Goal: Task Accomplishment & Management: Manage account settings

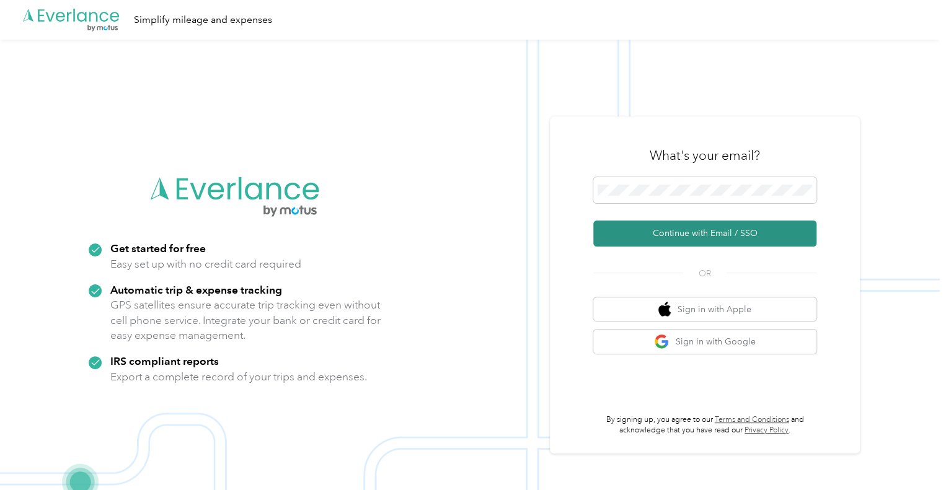
click at [707, 233] on button "Continue with Email / SSO" at bounding box center [704, 234] width 223 height 26
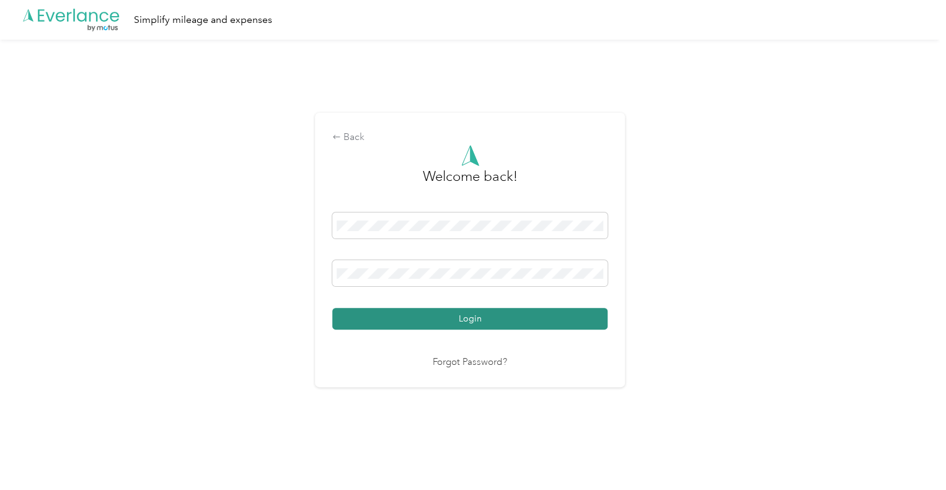
click at [450, 322] on button "Login" at bounding box center [469, 319] width 275 height 22
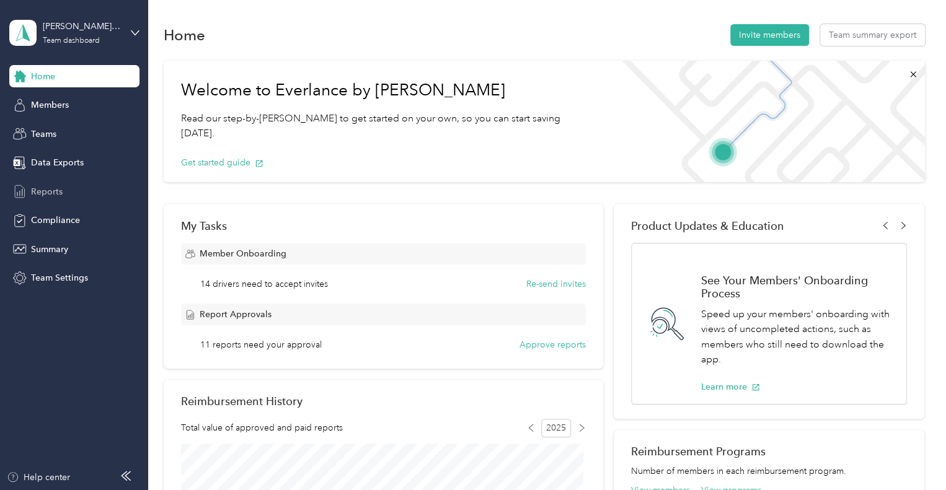
click at [50, 195] on span "Reports" at bounding box center [47, 191] width 32 height 13
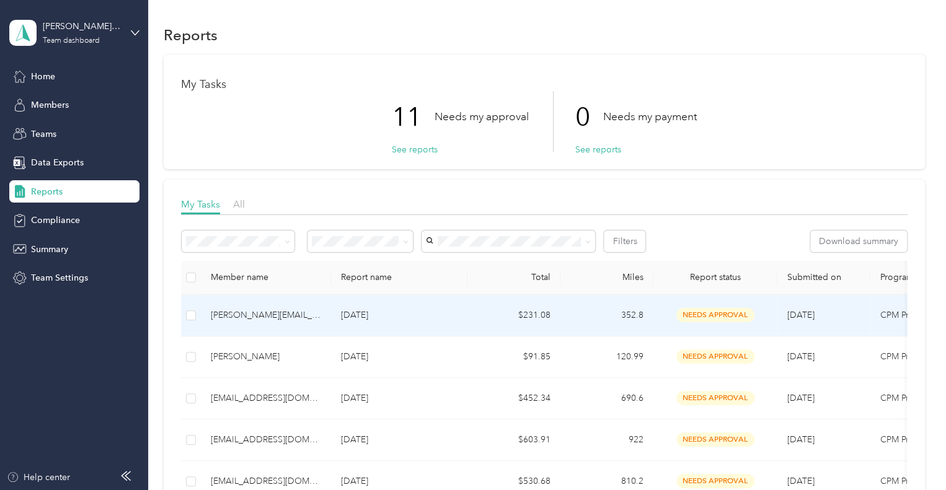
click at [250, 314] on div "[PERSON_NAME][EMAIL_ADDRESS][PERSON_NAME][DOMAIN_NAME]" at bounding box center [266, 316] width 110 height 14
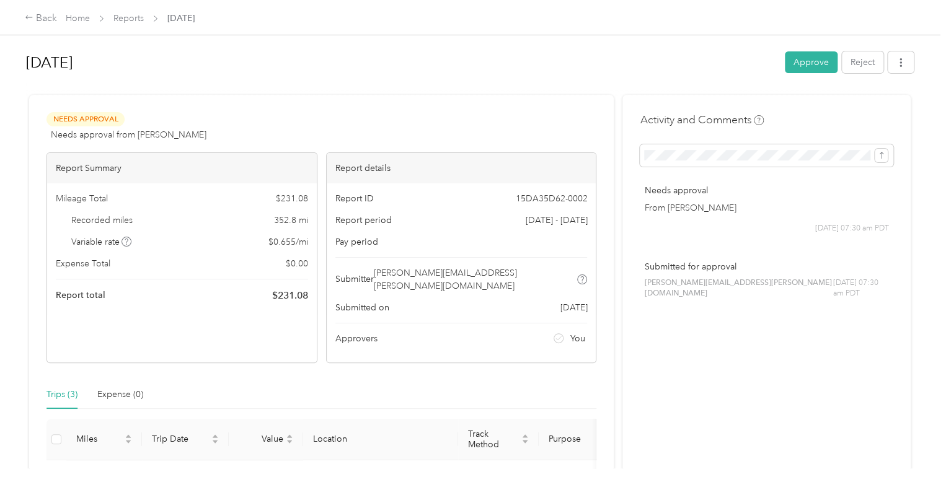
click at [461, 103] on div "Needs Approval Needs approval from [PERSON_NAME] View activity & comments Repor…" at bounding box center [321, 390] width 584 height 591
drag, startPoint x: 640, startPoint y: 280, endPoint x: 731, endPoint y: 278, distance: 90.5
click at [731, 278] on div "Submitted for approval [PERSON_NAME][EMAIL_ADDRESS][PERSON_NAME][DOMAIN_NAME] […" at bounding box center [766, 280] width 253 height 56
copy span "[PERSON_NAME][EMAIL_ADDRESS][PERSON_NAME][DOMAIN_NAME]"
click at [804, 63] on button "Approve" at bounding box center [811, 62] width 53 height 22
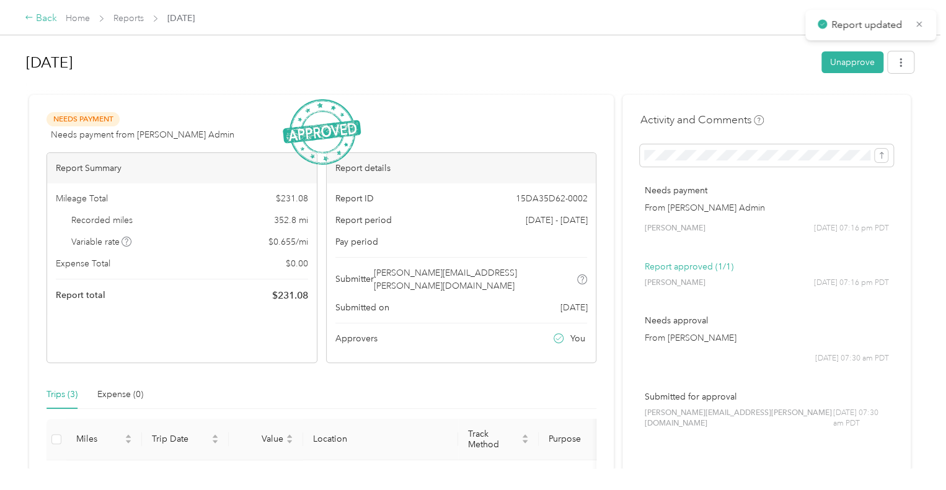
click at [40, 17] on div "Back" at bounding box center [41, 18] width 32 height 15
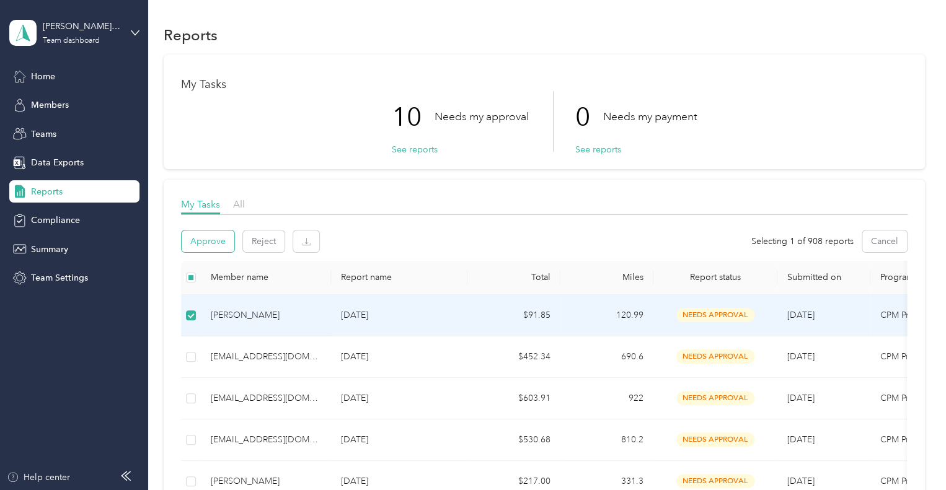
click at [205, 242] on button "Approve" at bounding box center [208, 242] width 53 height 22
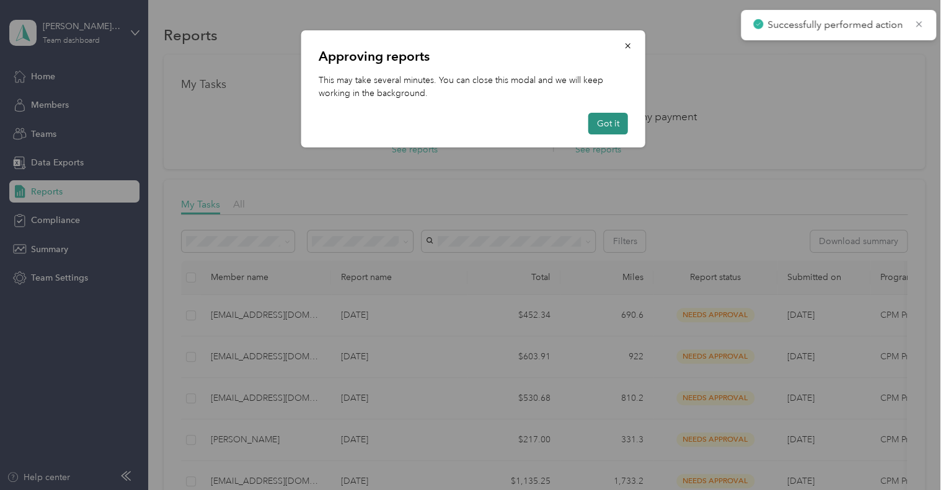
click at [605, 123] on button "Got it" at bounding box center [608, 124] width 40 height 22
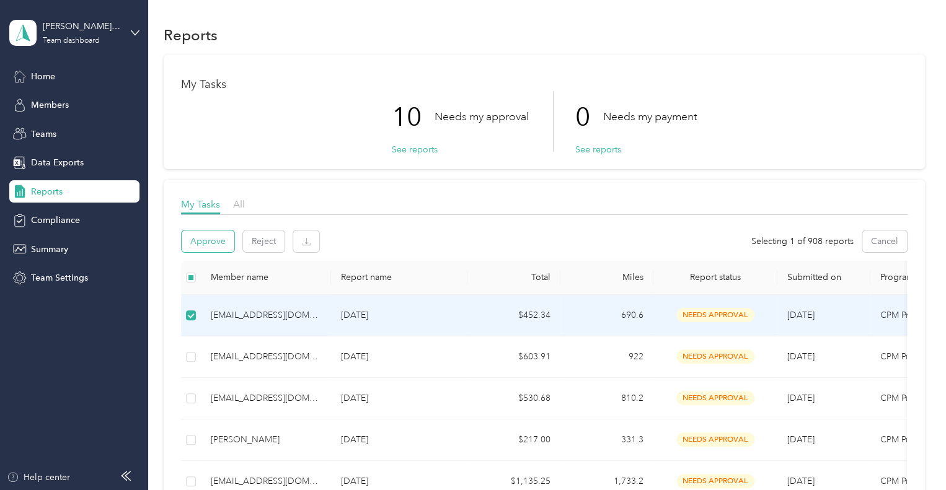
click at [211, 240] on button "Approve" at bounding box center [208, 242] width 53 height 22
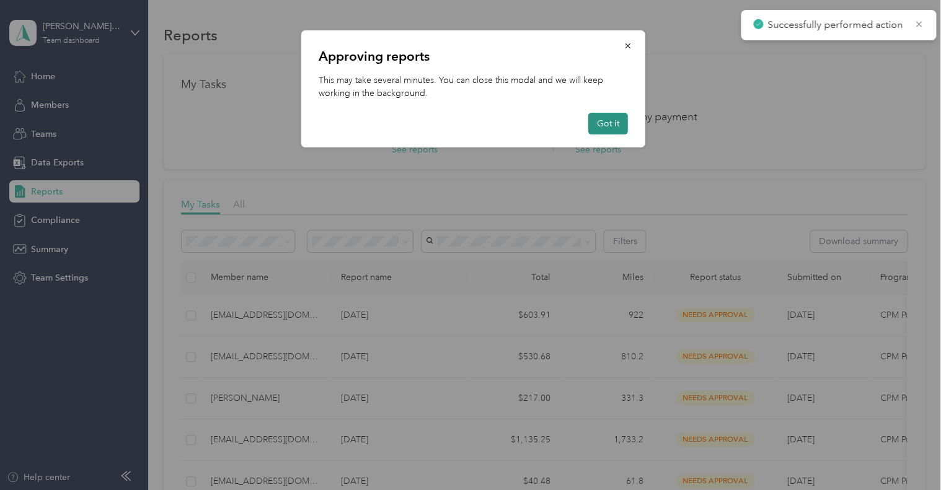
click at [599, 122] on button "Got it" at bounding box center [608, 124] width 40 height 22
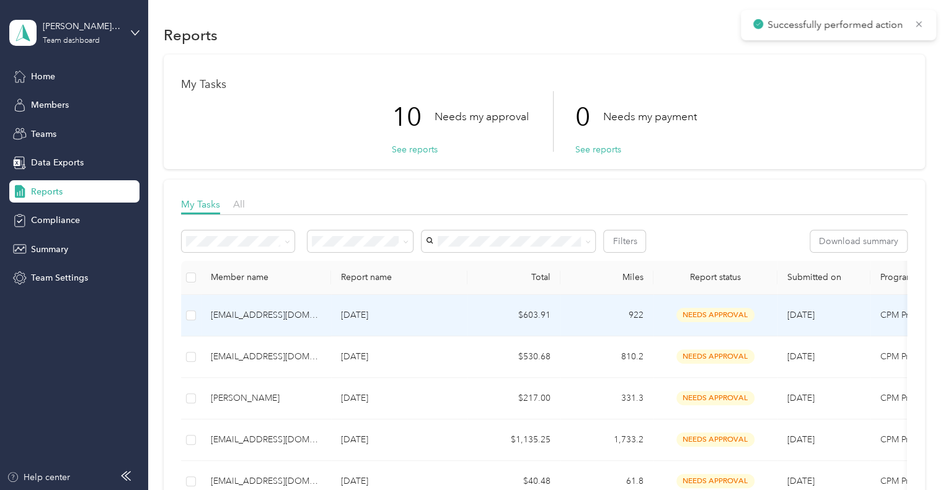
click at [290, 318] on div "[EMAIL_ADDRESS][DOMAIN_NAME]" at bounding box center [266, 316] width 110 height 14
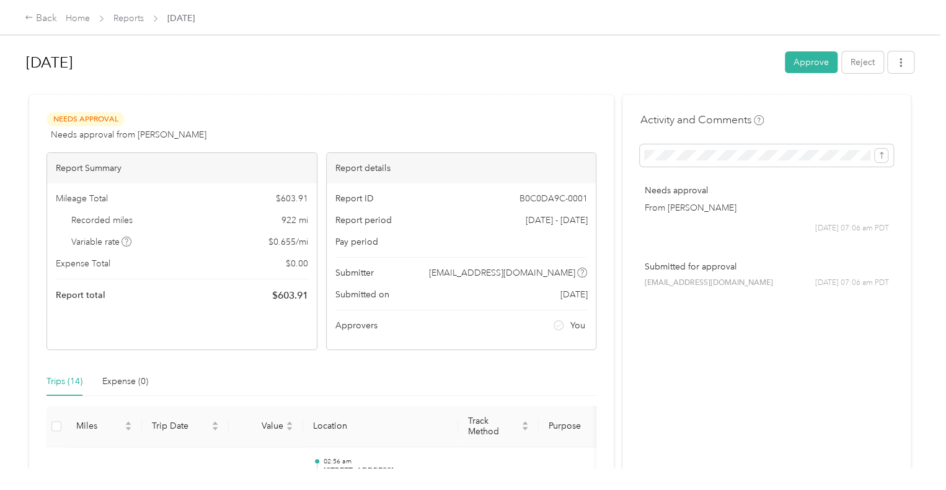
click at [456, 113] on div "Needs Approval Needs approval from [PERSON_NAME] View activity & comments" at bounding box center [321, 127] width 550 height 30
drag, startPoint x: 641, startPoint y: 284, endPoint x: 738, endPoint y: 283, distance: 96.1
click at [738, 283] on div "[EMAIL_ADDRESS][DOMAIN_NAME] [DATE] 07:06 am PDT" at bounding box center [766, 283] width 245 height 11
click at [738, 286] on div "[EMAIL_ADDRESS][DOMAIN_NAME] [DATE] 07:06 am PDT" at bounding box center [766, 283] width 245 height 11
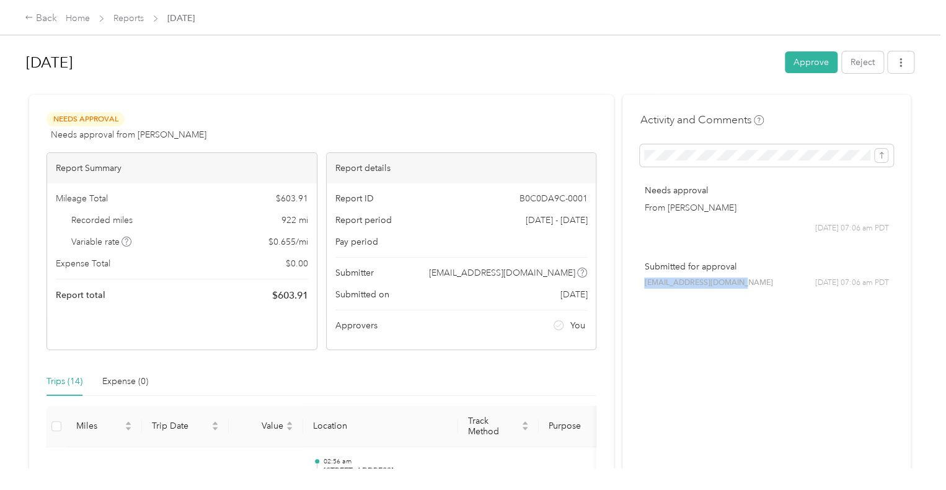
drag, startPoint x: 738, startPoint y: 286, endPoint x: 642, endPoint y: 289, distance: 96.1
click at [642, 289] on div "Submitted for approval [EMAIL_ADDRESS][DOMAIN_NAME] [DATE] 07:06 am PDT" at bounding box center [766, 275] width 253 height 46
copy span "[EMAIL_ADDRESS][DOMAIN_NAME]"
click at [798, 64] on button "Approve" at bounding box center [811, 62] width 53 height 22
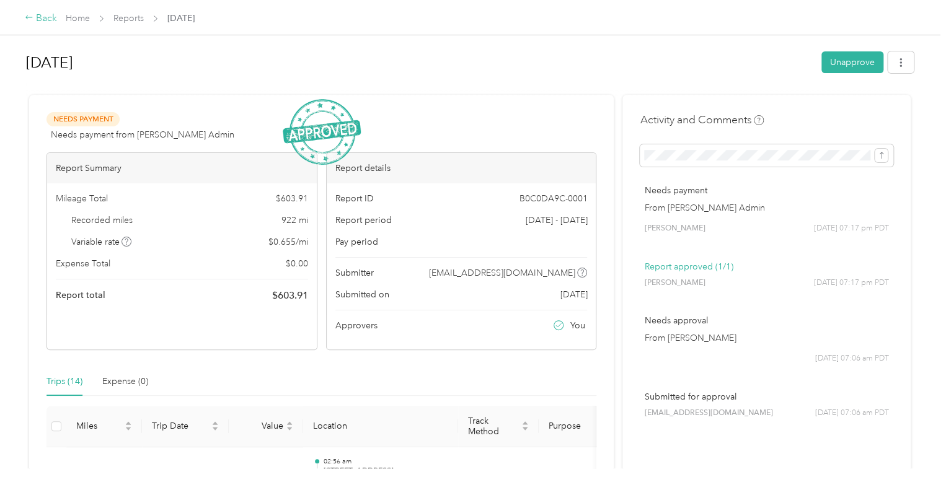
click at [41, 14] on div "Back" at bounding box center [41, 18] width 32 height 15
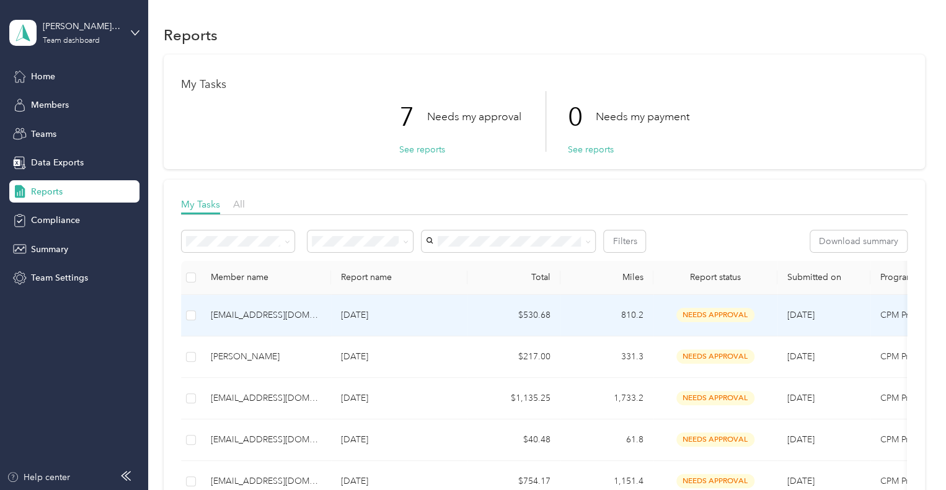
click at [249, 315] on div "[EMAIL_ADDRESS][DOMAIN_NAME]" at bounding box center [266, 316] width 110 height 14
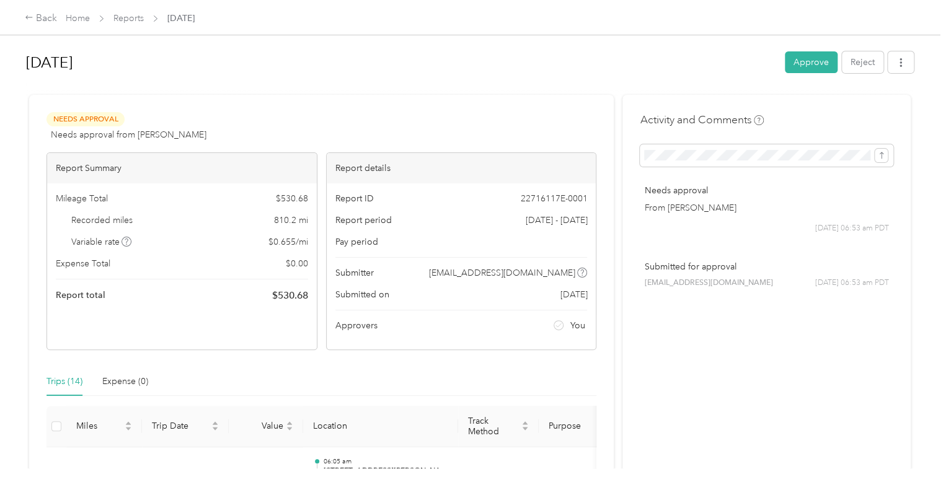
click at [375, 121] on div "Needs Approval Needs approval from [PERSON_NAME] View activity & comments" at bounding box center [321, 127] width 550 height 30
drag, startPoint x: 642, startPoint y: 284, endPoint x: 738, endPoint y: 288, distance: 96.1
click at [738, 288] on div "[EMAIL_ADDRESS][DOMAIN_NAME] [DATE] 06:53 am PDT" at bounding box center [766, 283] width 245 height 11
copy span "[EMAIL_ADDRESS][DOMAIN_NAME]"
click at [811, 64] on button "Approve" at bounding box center [811, 62] width 53 height 22
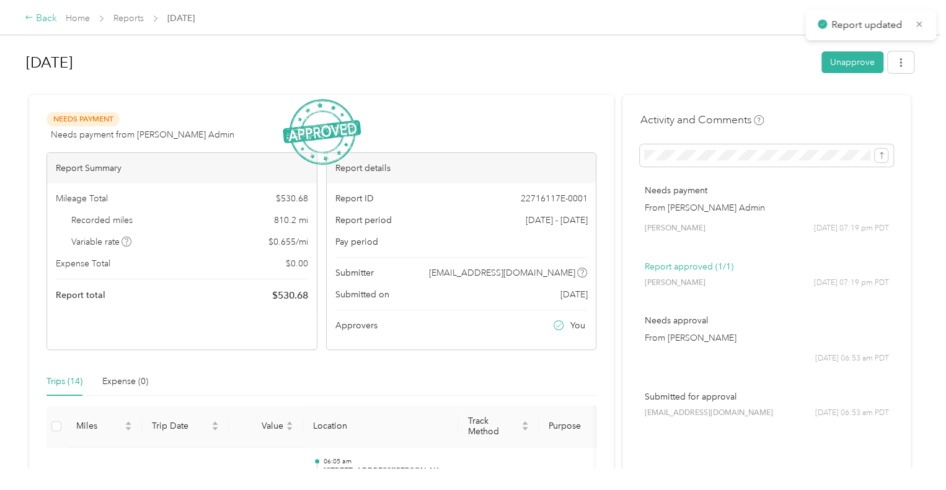
click at [46, 17] on div "Back" at bounding box center [41, 18] width 32 height 15
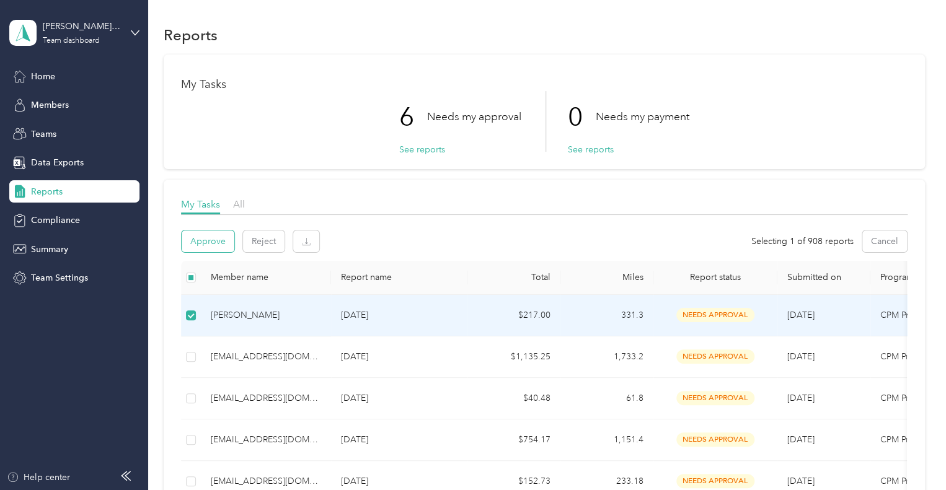
click at [213, 239] on button "Approve" at bounding box center [208, 242] width 53 height 22
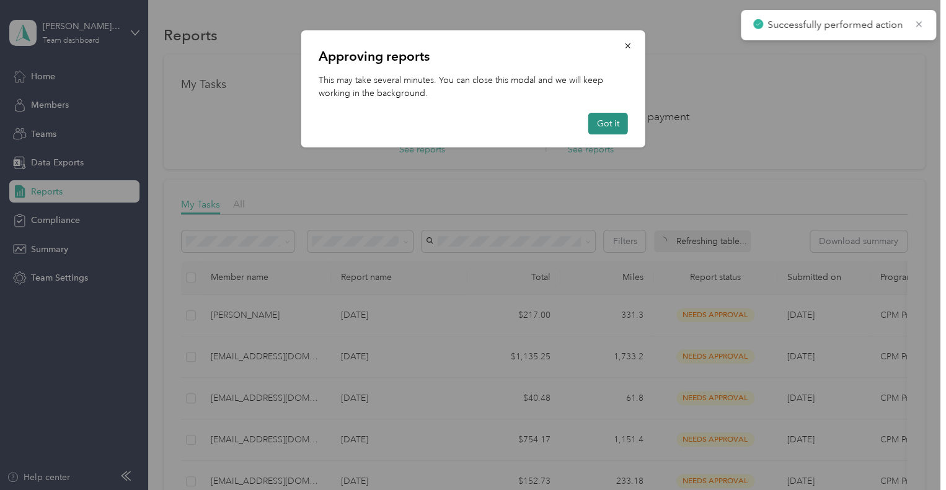
click at [610, 126] on button "Got it" at bounding box center [608, 124] width 40 height 22
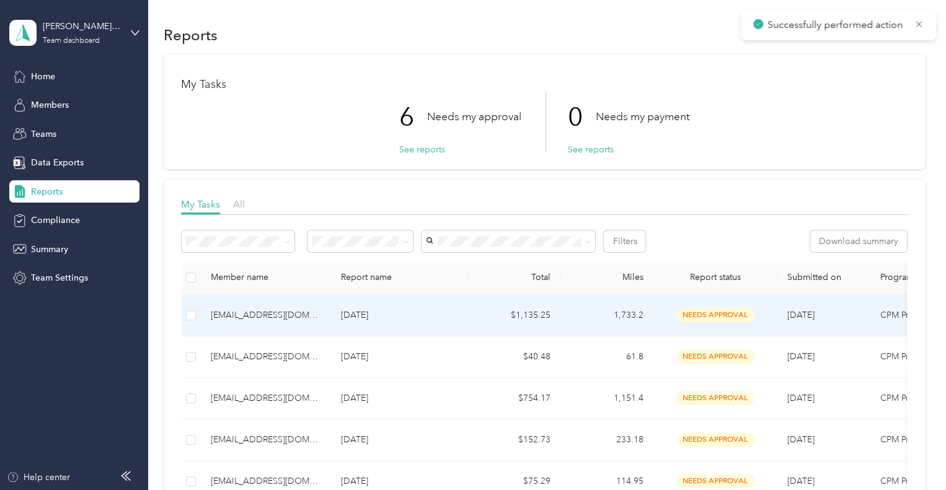
click at [253, 314] on div "[EMAIL_ADDRESS][DOMAIN_NAME]" at bounding box center [266, 316] width 110 height 14
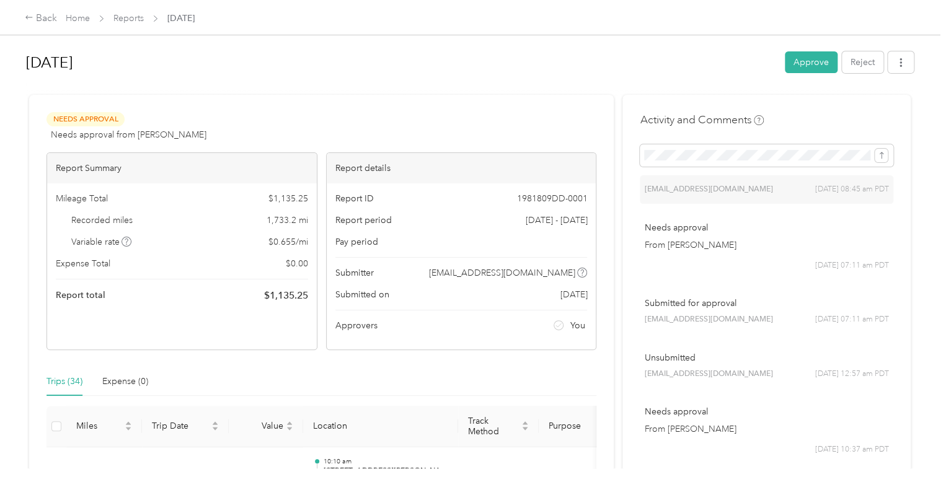
click at [392, 136] on div "Needs Approval Needs approval from [PERSON_NAME] View activity & comments" at bounding box center [321, 127] width 550 height 30
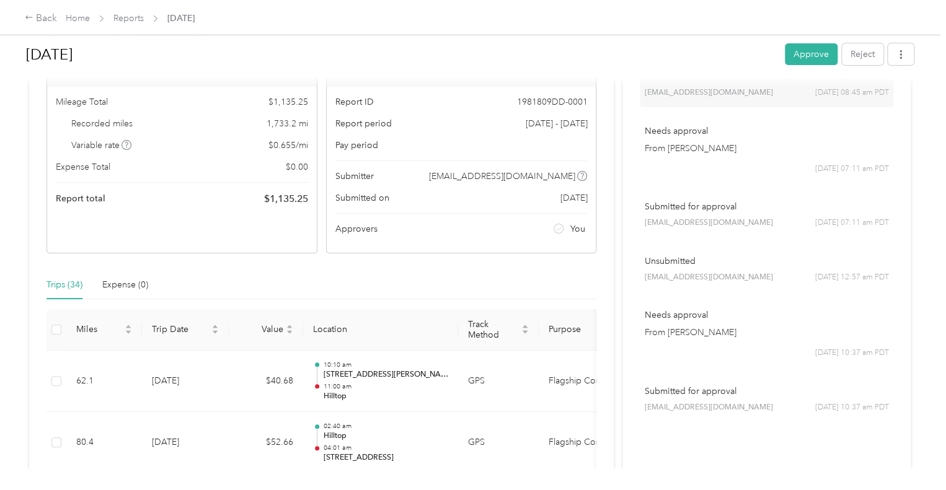
scroll to position [99, 0]
click at [449, 64] on h1 "[DATE]" at bounding box center [401, 55] width 750 height 30
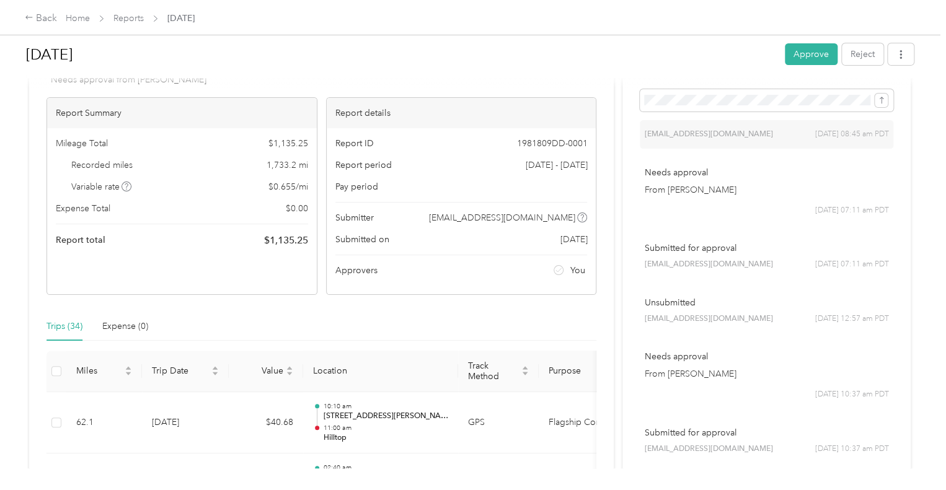
scroll to position [0, 0]
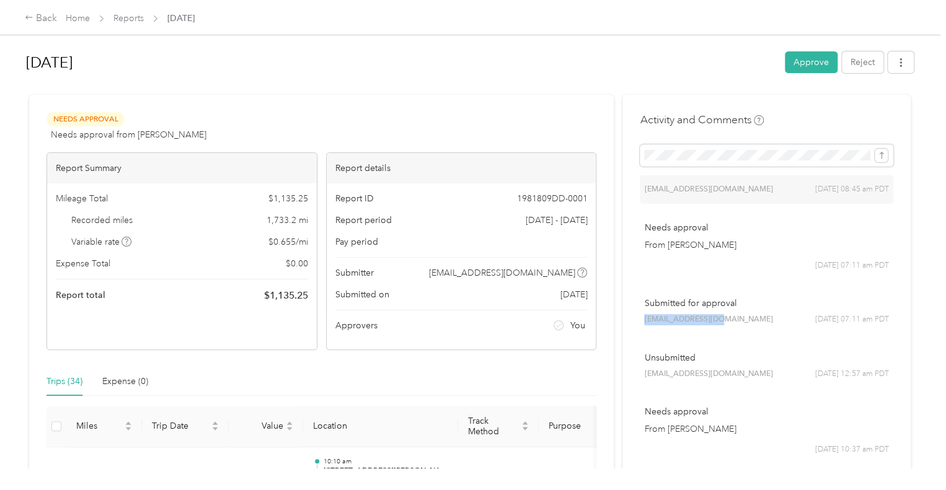
drag, startPoint x: 641, startPoint y: 319, endPoint x: 729, endPoint y: 322, distance: 88.0
click at [729, 322] on div "Submitted for approval [EMAIL_ADDRESS][DOMAIN_NAME] [DATE] 07:11 am PDT" at bounding box center [766, 311] width 253 height 46
copy span "[EMAIL_ADDRESS][DOMAIN_NAME]"
click at [409, 112] on div "Needs Approval Needs approval from [PERSON_NAME] View activity & comments" at bounding box center [321, 127] width 550 height 30
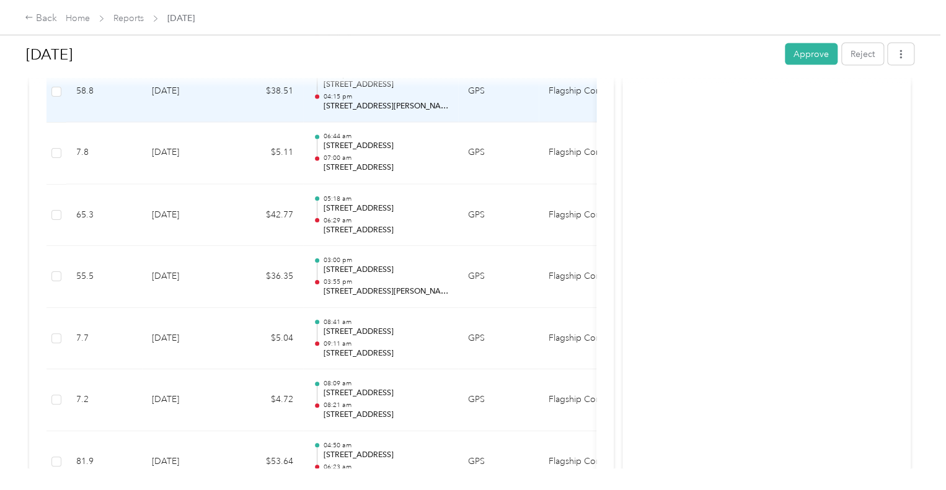
scroll to position [1512, 0]
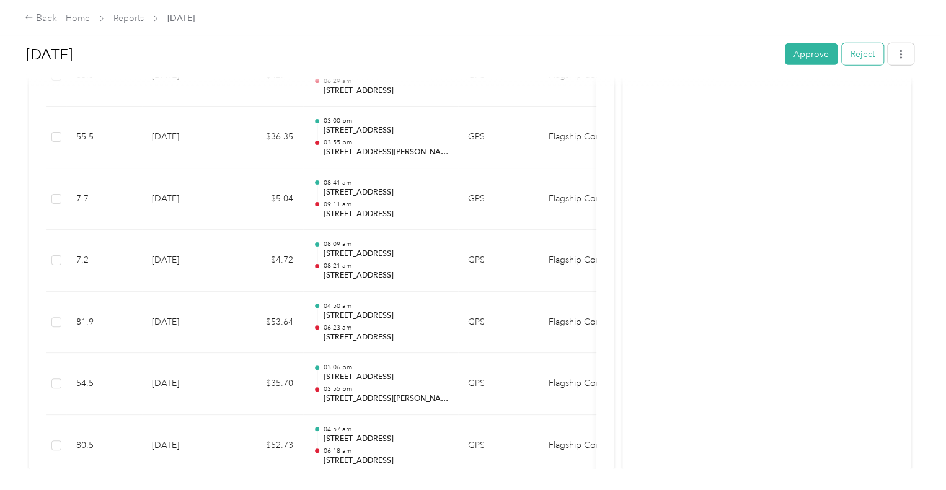
click at [855, 55] on button "Reject" at bounding box center [863, 54] width 42 height 22
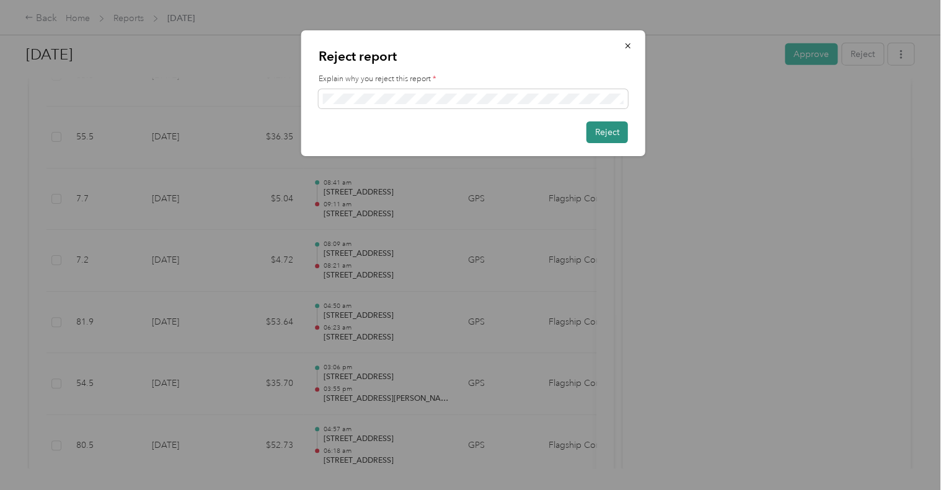
click at [607, 133] on button "Reject" at bounding box center [607, 132] width 42 height 22
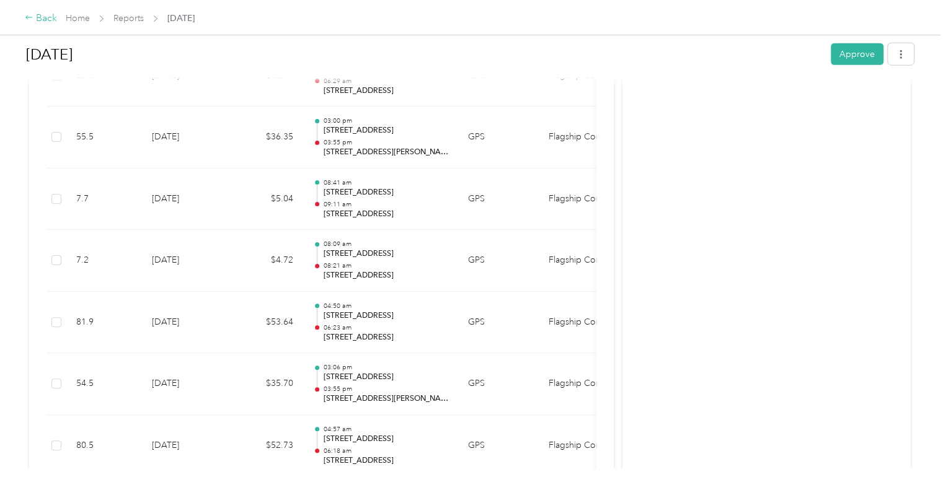
click at [49, 16] on div "Back" at bounding box center [41, 18] width 32 height 15
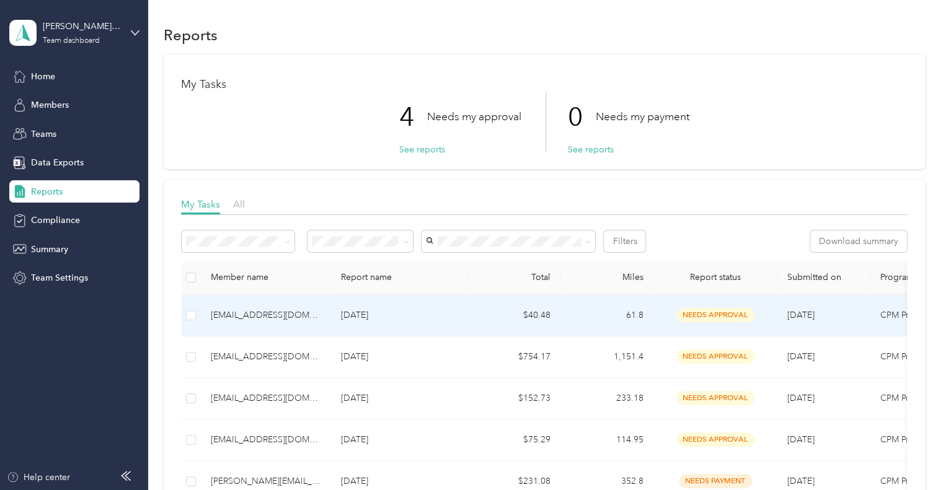
click at [226, 314] on div "[EMAIL_ADDRESS][DOMAIN_NAME]" at bounding box center [266, 316] width 110 height 14
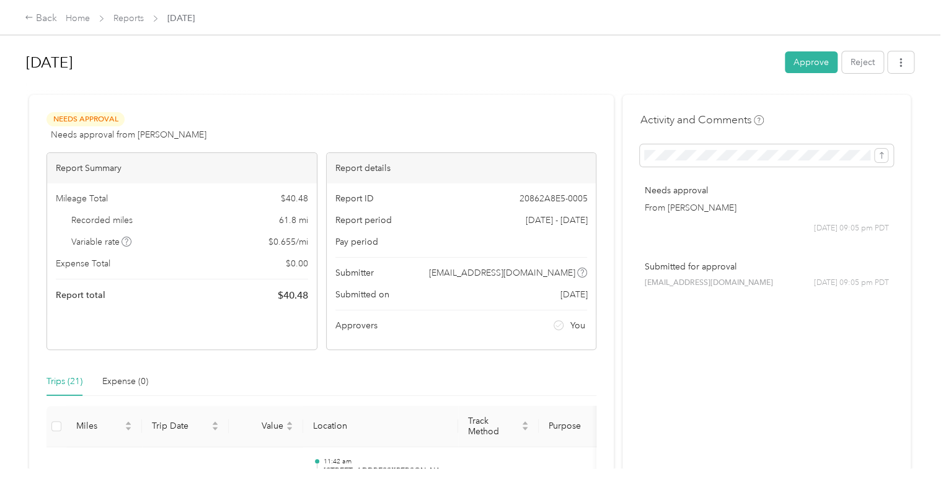
click at [374, 118] on div "Needs Approval Needs approval from [PERSON_NAME] View activity & comments" at bounding box center [321, 127] width 550 height 30
click at [806, 61] on button "Approve" at bounding box center [811, 62] width 53 height 22
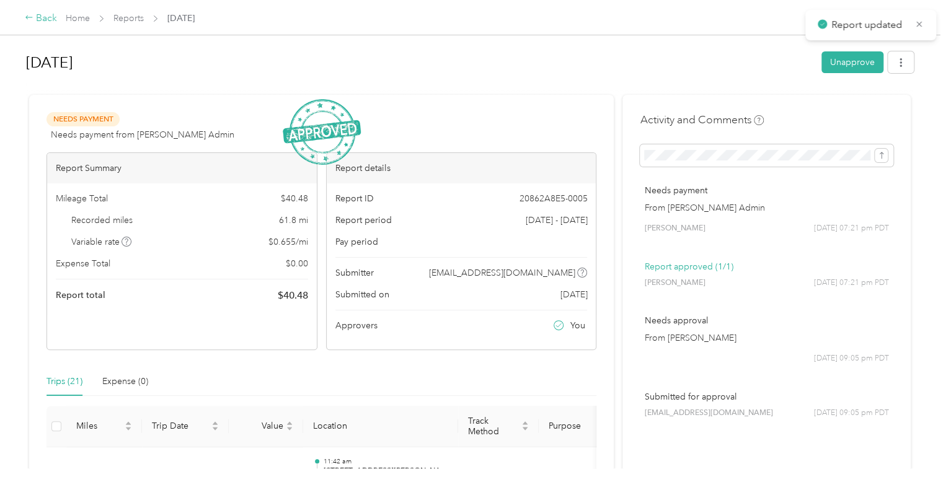
click at [41, 17] on div "Back" at bounding box center [41, 18] width 32 height 15
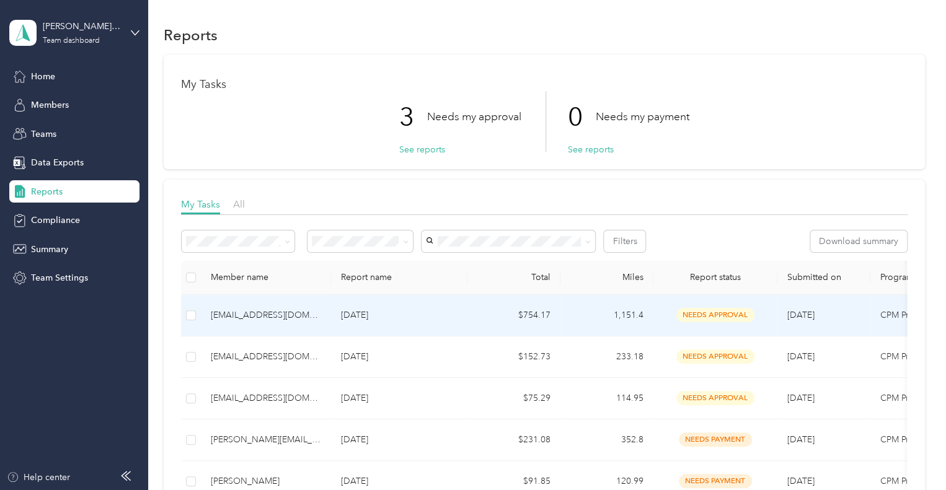
click at [241, 317] on div "[EMAIL_ADDRESS][DOMAIN_NAME]" at bounding box center [266, 316] width 110 height 14
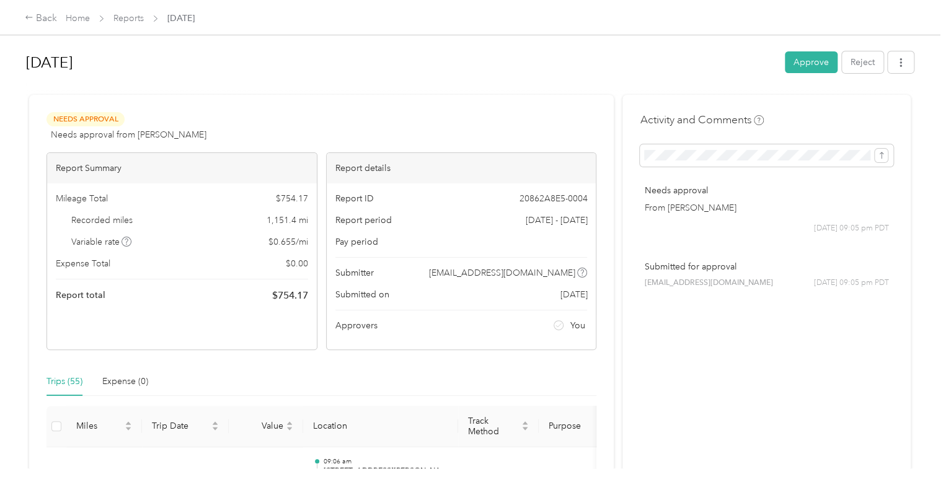
click at [366, 375] on div "Trips (55) Expense (0)" at bounding box center [321, 382] width 550 height 29
click at [381, 370] on div "Trips (55) Expense (0)" at bounding box center [321, 382] width 550 height 29
click at [811, 63] on button "Approve" at bounding box center [811, 62] width 53 height 22
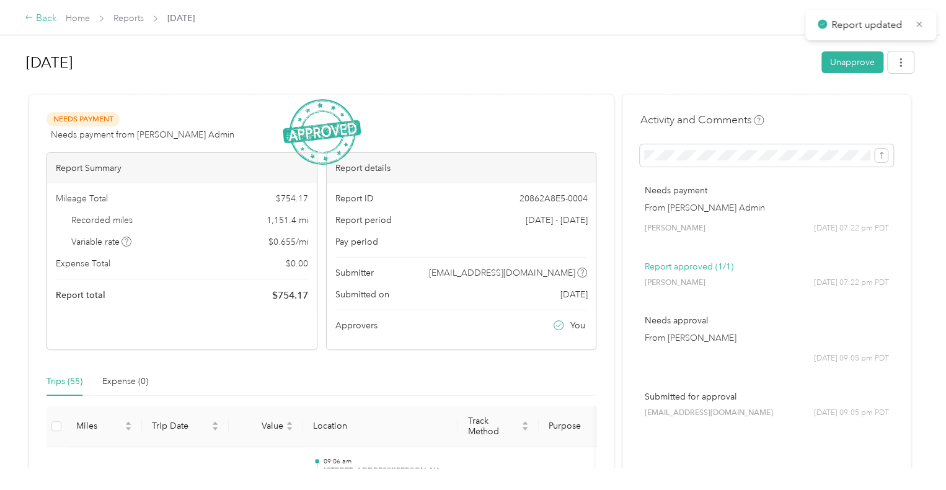
click at [40, 18] on div "Back" at bounding box center [41, 18] width 32 height 15
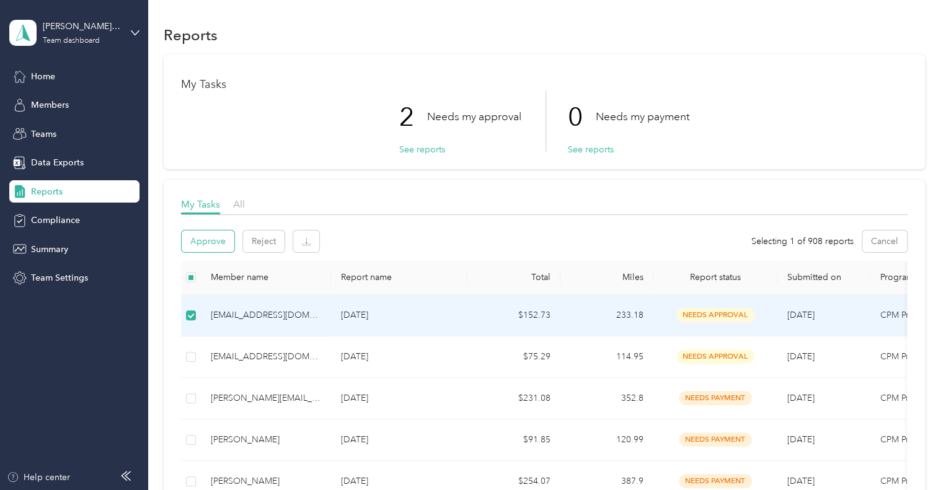
click at [208, 243] on button "Approve" at bounding box center [208, 242] width 53 height 22
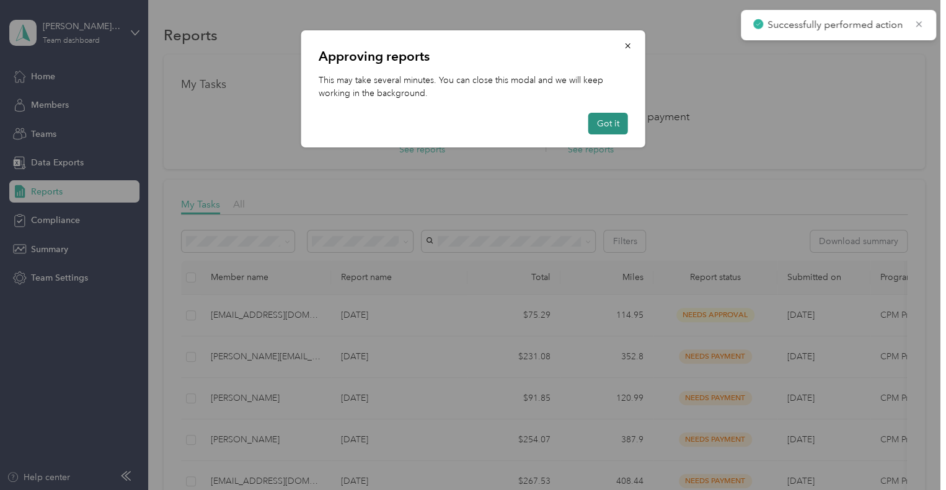
click at [611, 123] on button "Got it" at bounding box center [608, 124] width 40 height 22
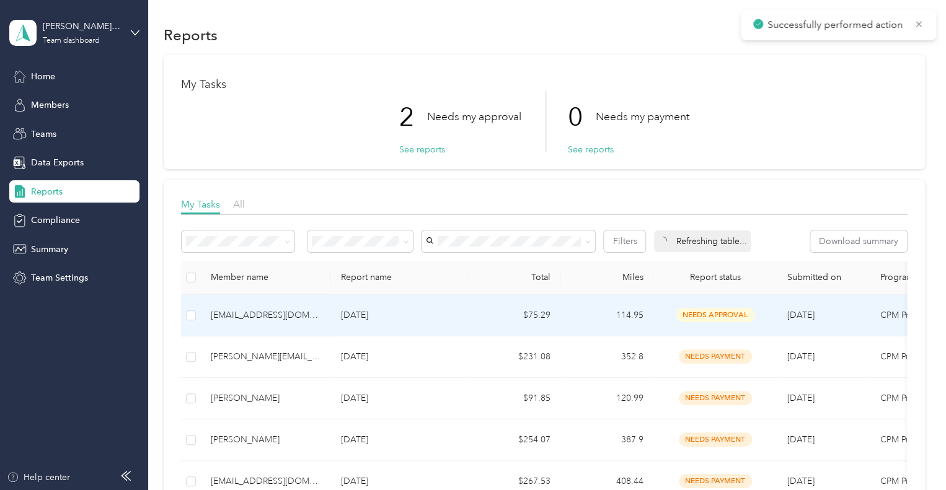
click at [280, 314] on div "[EMAIL_ADDRESS][DOMAIN_NAME]" at bounding box center [266, 316] width 110 height 14
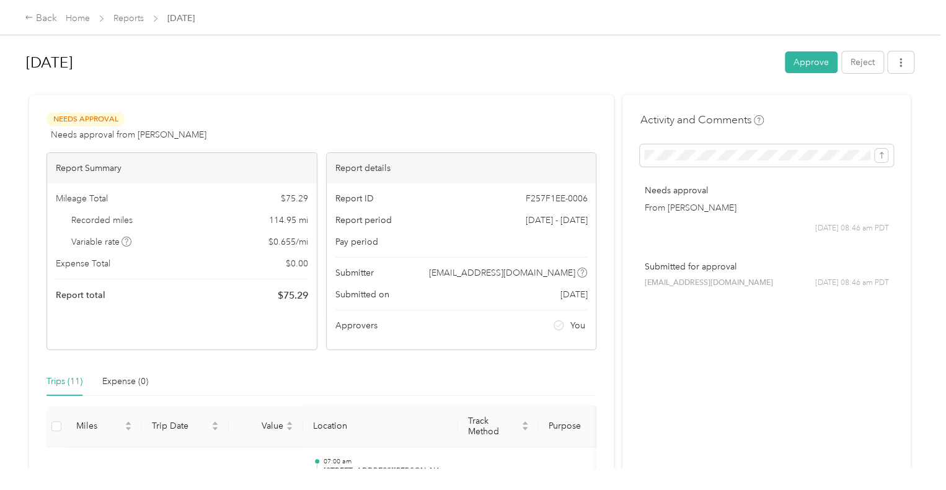
click at [364, 129] on div "Needs Approval Needs approval from [PERSON_NAME] View activity & comments" at bounding box center [321, 127] width 550 height 30
click at [803, 63] on button "Approve" at bounding box center [811, 62] width 53 height 22
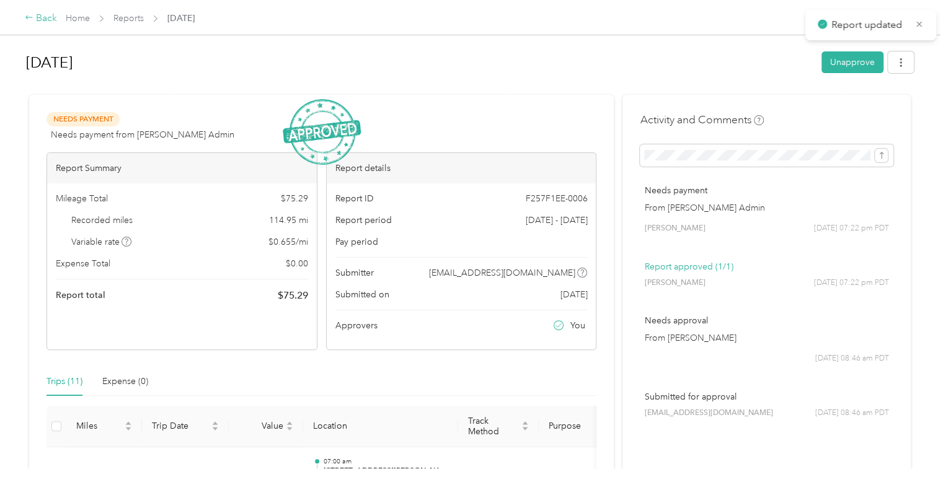
click at [40, 17] on div "Back" at bounding box center [41, 18] width 32 height 15
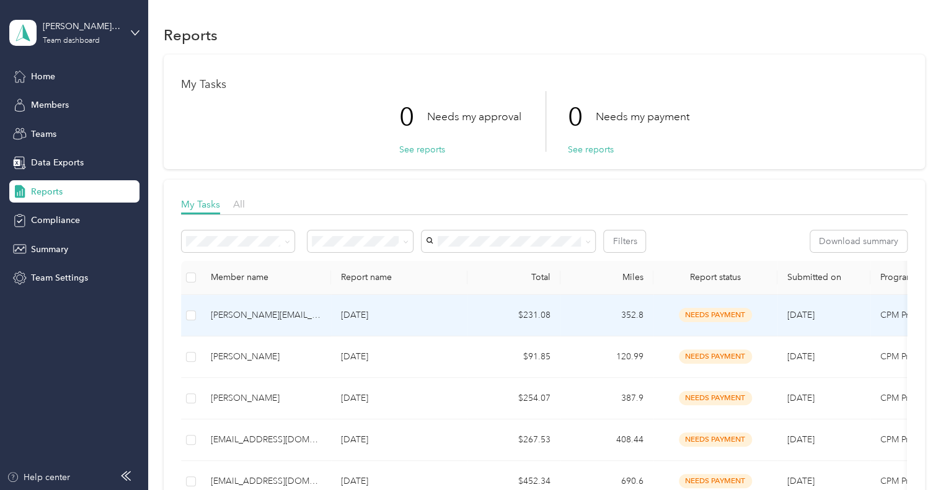
click at [242, 316] on div "[PERSON_NAME][EMAIL_ADDRESS][PERSON_NAME][DOMAIN_NAME]" at bounding box center [266, 316] width 110 height 14
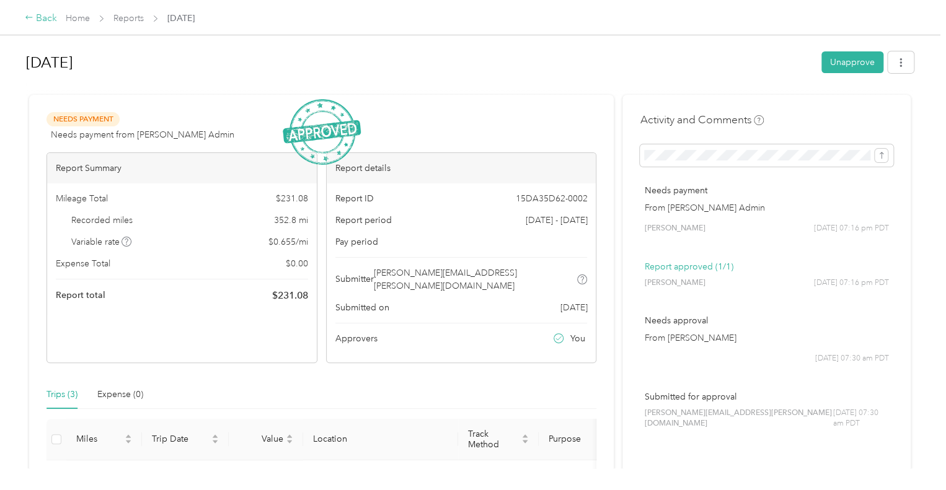
click at [48, 20] on div "Back" at bounding box center [41, 18] width 32 height 15
